Goal: Task Accomplishment & Management: Use online tool/utility

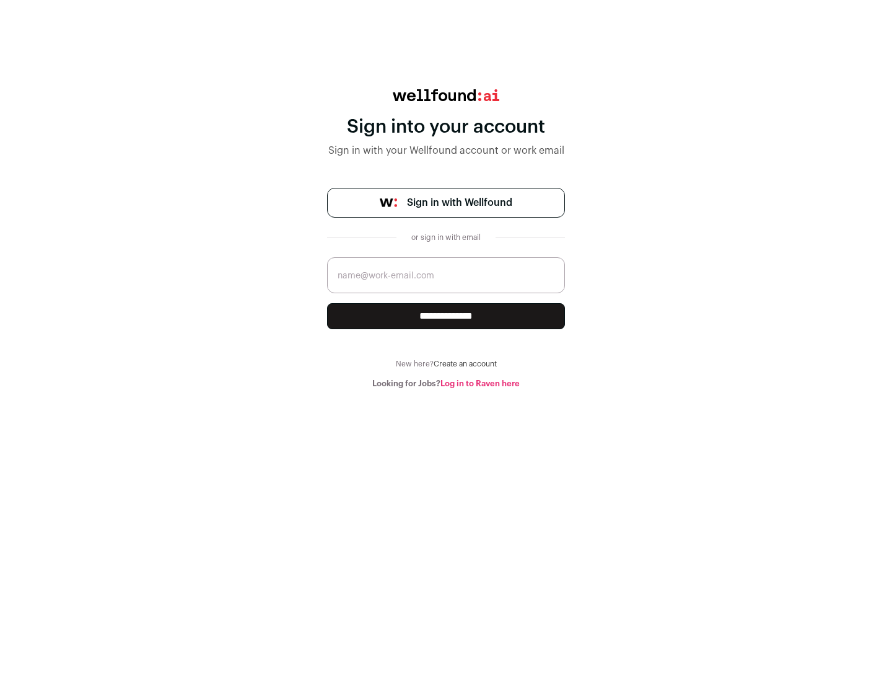
click at [459, 203] on span "Sign in with Wellfound" at bounding box center [459, 202] width 105 height 15
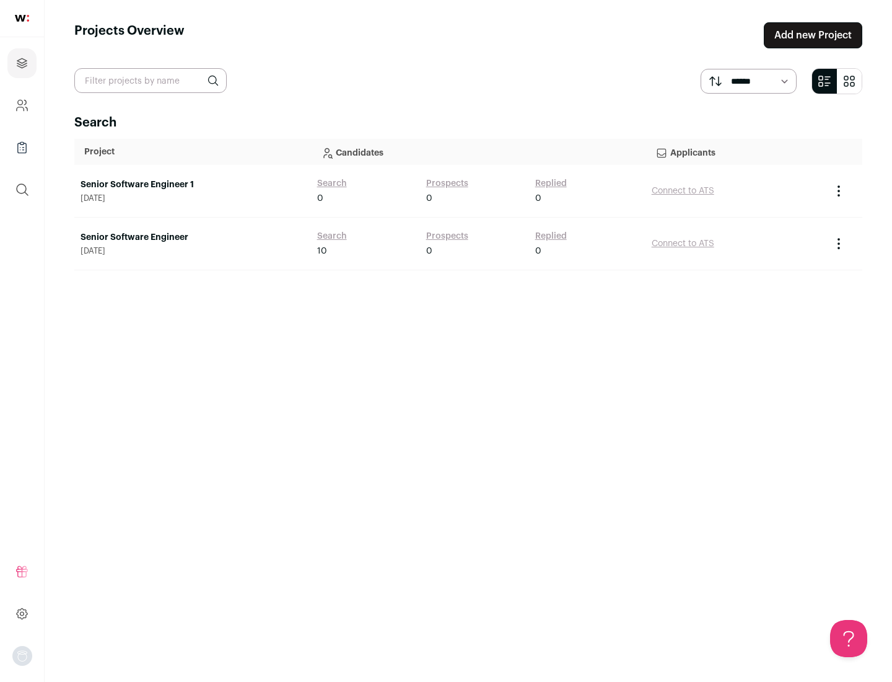
click at [192, 237] on link "Senior Software Engineer" at bounding box center [193, 237] width 224 height 12
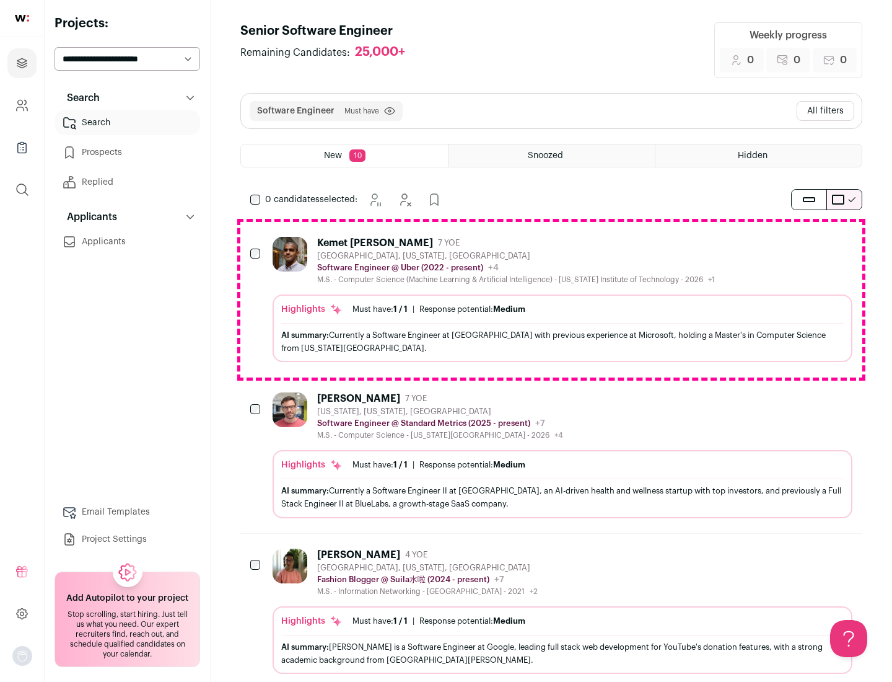
click at [552, 299] on div "Highlights Must have: 1 / 1 How many must haves have been fulfilled? | Response…" at bounding box center [563, 328] width 580 height 68
